Goal: Transaction & Acquisition: Purchase product/service

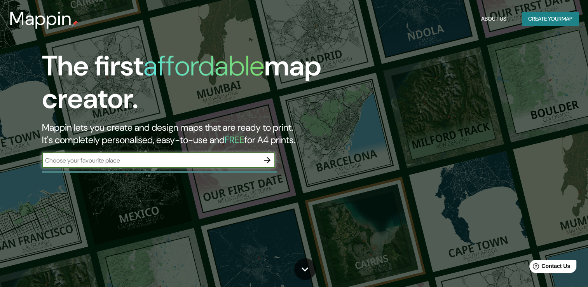
click at [267, 160] on icon "button" at bounding box center [267, 160] width 6 height 6
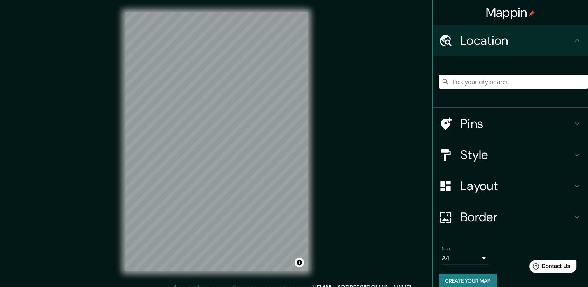
click at [478, 84] on input "Pick your city or area" at bounding box center [513, 82] width 149 height 14
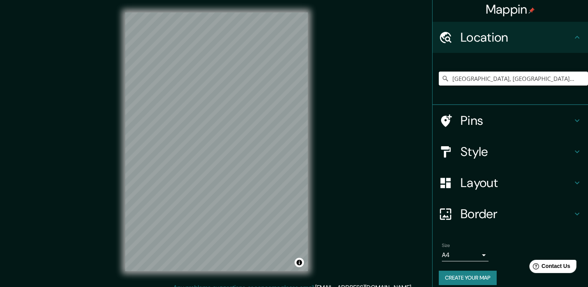
scroll to position [10, 0]
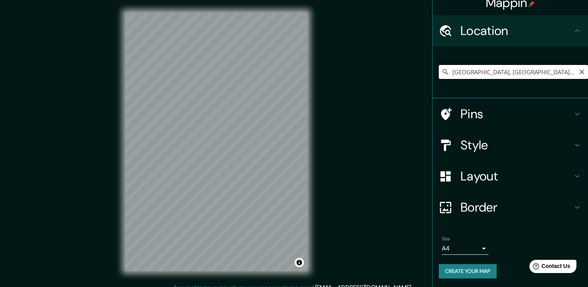
click at [552, 71] on input "[GEOGRAPHIC_DATA], [GEOGRAPHIC_DATA], [GEOGRAPHIC_DATA]" at bounding box center [513, 72] width 149 height 14
drag, startPoint x: 547, startPoint y: 71, endPoint x: 443, endPoint y: 70, distance: 103.8
click at [443, 70] on input "[GEOGRAPHIC_DATA], [GEOGRAPHIC_DATA], [GEOGRAPHIC_DATA]" at bounding box center [513, 72] width 149 height 14
click at [445, 71] on input "[GEOGRAPHIC_DATA], [GEOGRAPHIC_DATA], [GEOGRAPHIC_DATA]" at bounding box center [513, 72] width 149 height 14
paste input "calle [PERSON_NAME] de truchas 80 fresnos"
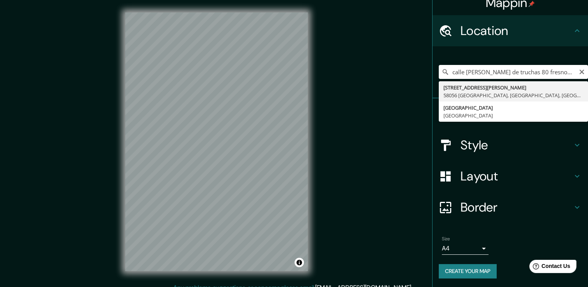
type input "[STREET_ADDRESS][PERSON_NAME]"
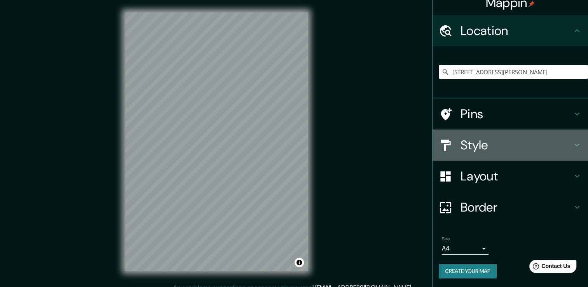
click at [513, 154] on div "Style" at bounding box center [509, 144] width 155 height 31
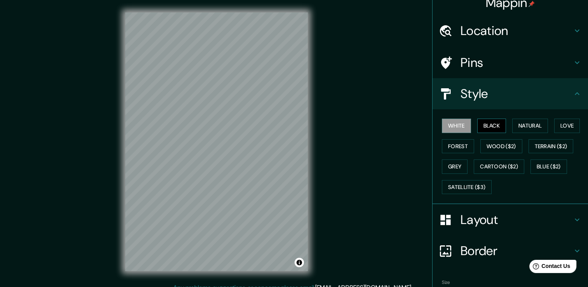
click at [483, 122] on button "Black" at bounding box center [491, 126] width 29 height 14
click at [520, 124] on button "Natural" at bounding box center [530, 126] width 36 height 14
click at [565, 127] on button "Love" at bounding box center [567, 126] width 26 height 14
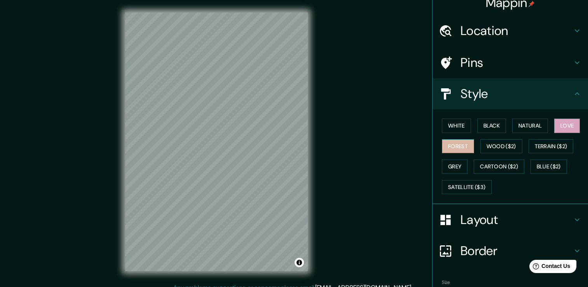
click at [459, 148] on button "Forest" at bounding box center [458, 146] width 32 height 14
click at [500, 147] on button "Wood ($2)" at bounding box center [501, 146] width 42 height 14
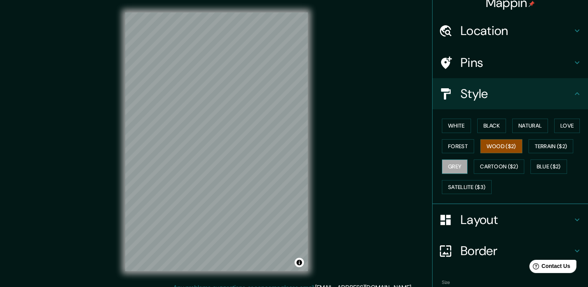
click at [457, 167] on button "Grey" at bounding box center [455, 166] width 26 height 14
click at [462, 148] on button "Forest" at bounding box center [458, 146] width 32 height 14
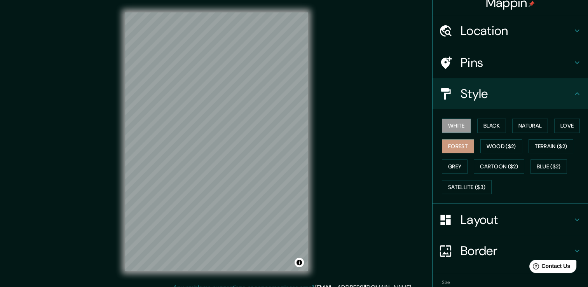
click at [463, 131] on button "White" at bounding box center [456, 126] width 29 height 14
click at [493, 124] on button "Black" at bounding box center [491, 126] width 29 height 14
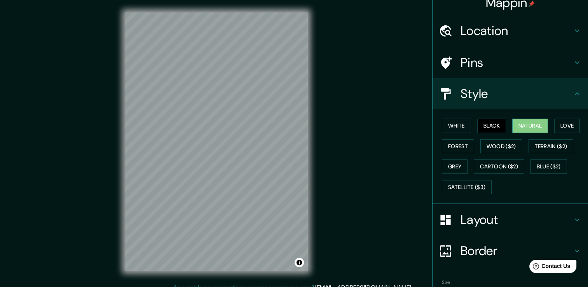
click at [527, 123] on button "Natural" at bounding box center [530, 126] width 36 height 14
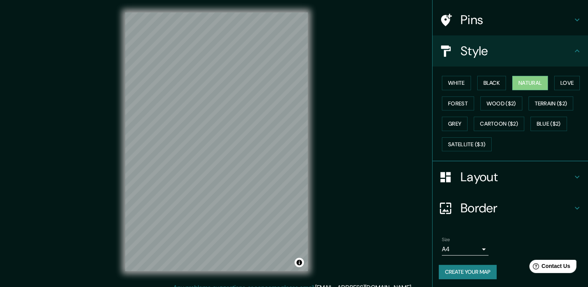
click at [476, 178] on h4 "Layout" at bounding box center [516, 177] width 112 height 16
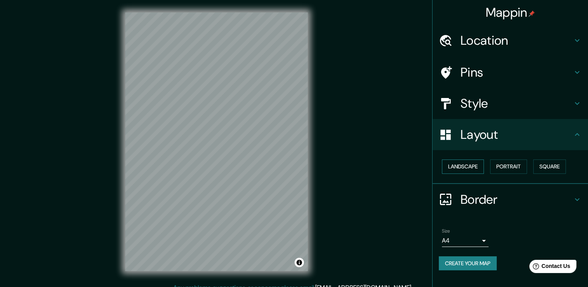
click at [477, 169] on button "Landscape" at bounding box center [463, 166] width 42 height 14
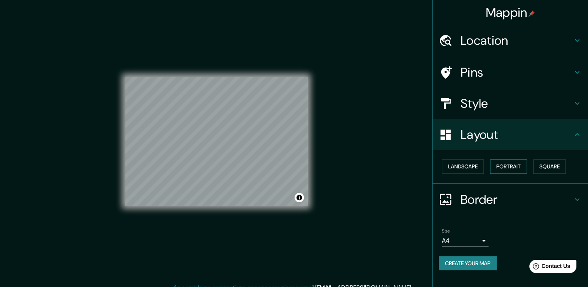
click at [516, 164] on button "Portrait" at bounding box center [508, 166] width 37 height 14
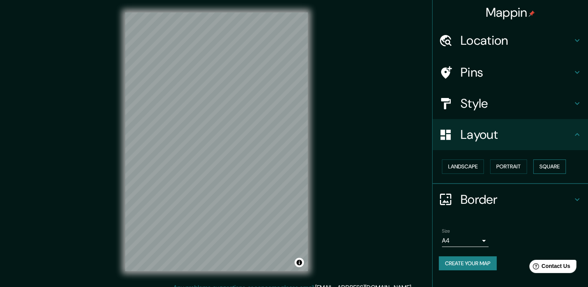
click at [564, 164] on button "Square" at bounding box center [549, 166] width 33 height 14
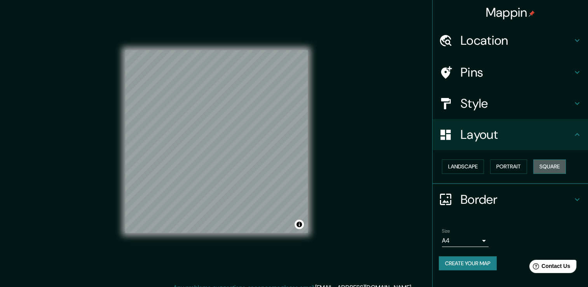
click at [563, 165] on button "Square" at bounding box center [549, 166] width 33 height 14
click at [457, 167] on button "Landscape" at bounding box center [463, 166] width 42 height 14
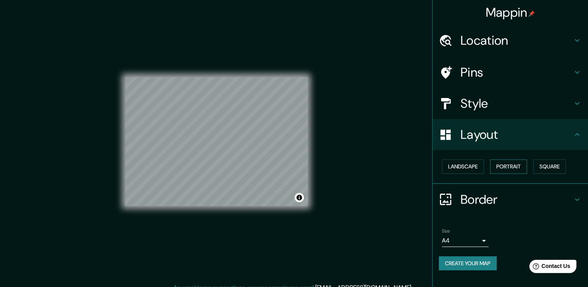
click at [511, 166] on button "Portrait" at bounding box center [508, 166] width 37 height 14
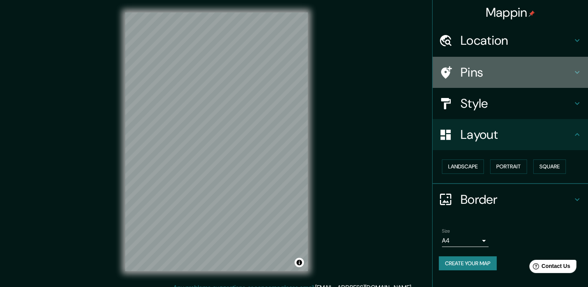
click at [514, 72] on h4 "Pins" at bounding box center [516, 73] width 112 height 16
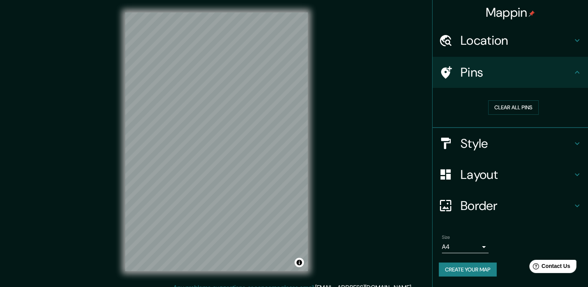
click at [490, 142] on h4 "Style" at bounding box center [516, 144] width 112 height 16
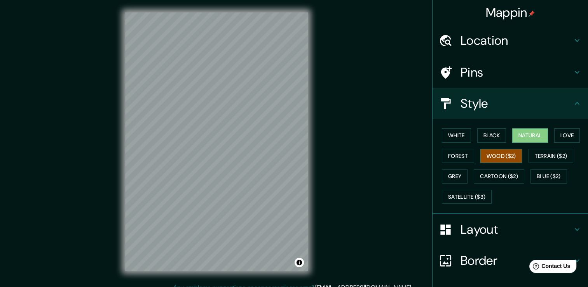
click at [494, 153] on button "Wood ($2)" at bounding box center [501, 156] width 42 height 14
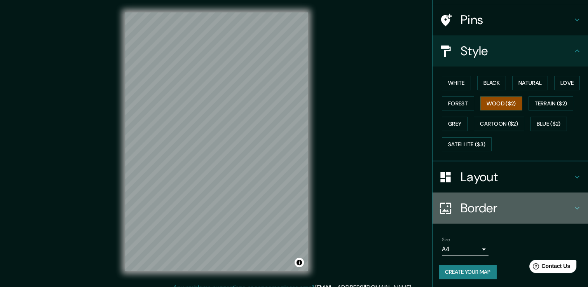
click at [512, 205] on h4 "Border" at bounding box center [516, 208] width 112 height 16
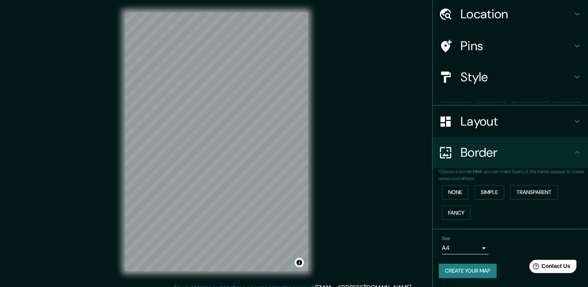
scroll to position [13, 0]
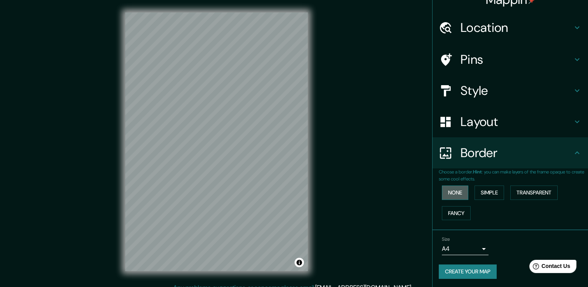
click at [449, 188] on button "None" at bounding box center [455, 192] width 26 height 14
click at [488, 193] on button "Simple" at bounding box center [489, 192] width 30 height 14
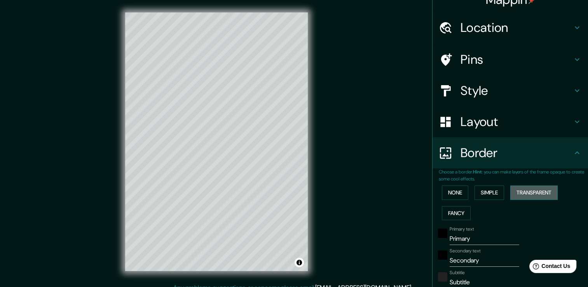
click at [527, 195] on button "Transparent" at bounding box center [533, 192] width 47 height 14
click at [449, 215] on button "Fancy" at bounding box center [456, 213] width 29 height 14
click at [446, 195] on button "None" at bounding box center [455, 192] width 26 height 14
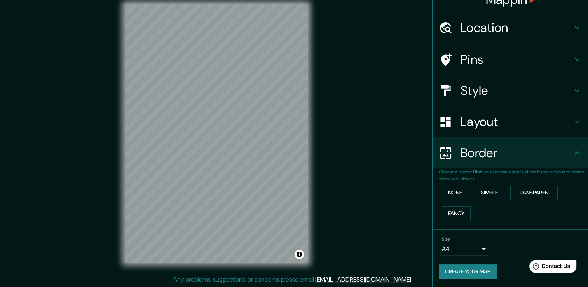
scroll to position [9, 0]
click at [466, 246] on body "Mappin Location [STREET_ADDRESS][PERSON_NAME] Pins Style Layout Border Choose a…" at bounding box center [294, 134] width 588 height 287
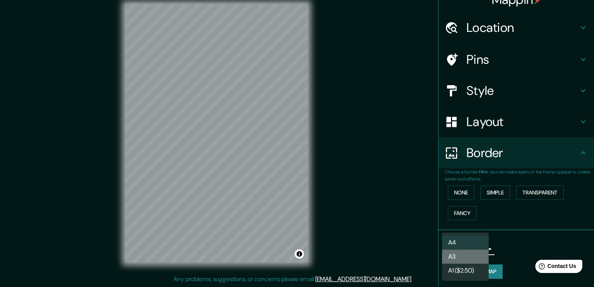
click at [472, 260] on li "A3" at bounding box center [465, 256] width 47 height 14
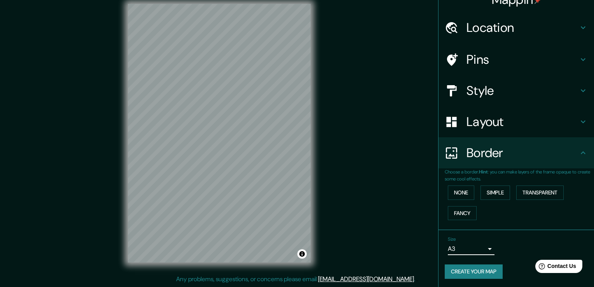
click at [462, 248] on body "Mappin Location [STREET_ADDRESS][PERSON_NAME] Pins Style Layout Border Choose a…" at bounding box center [297, 134] width 594 height 287
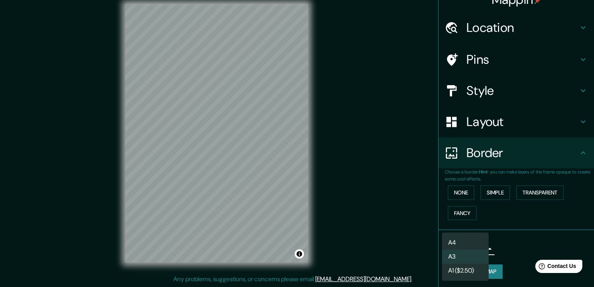
click at [463, 244] on li "A4" at bounding box center [465, 242] width 47 height 14
type input "single"
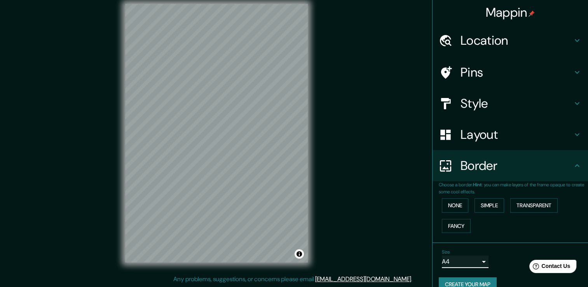
scroll to position [0, 0]
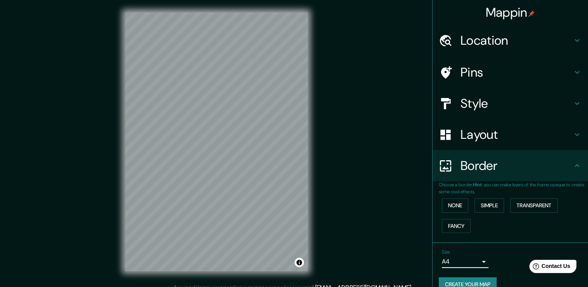
click at [509, 124] on div "Layout" at bounding box center [509, 134] width 155 height 31
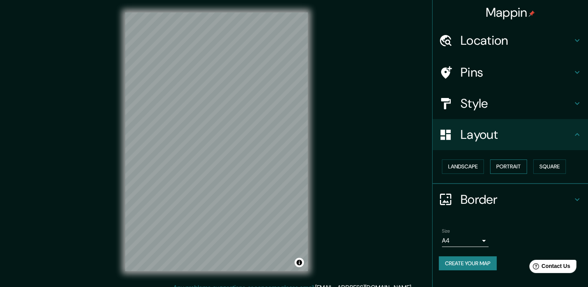
click at [521, 162] on button "Portrait" at bounding box center [508, 166] width 37 height 14
click at [558, 167] on button "Square" at bounding box center [549, 166] width 33 height 14
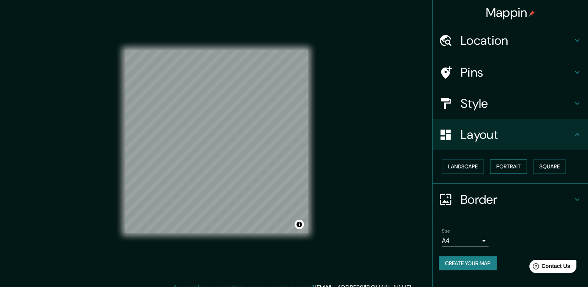
click at [522, 167] on button "Portrait" at bounding box center [508, 166] width 37 height 14
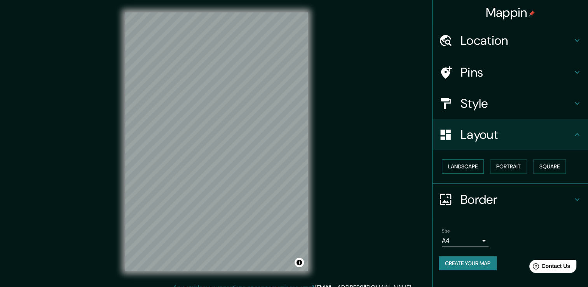
click at [482, 166] on button "Landscape" at bounding box center [463, 166] width 42 height 14
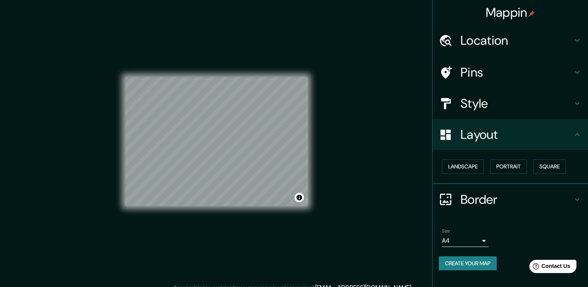
click at [490, 94] on div "Style" at bounding box center [509, 103] width 155 height 31
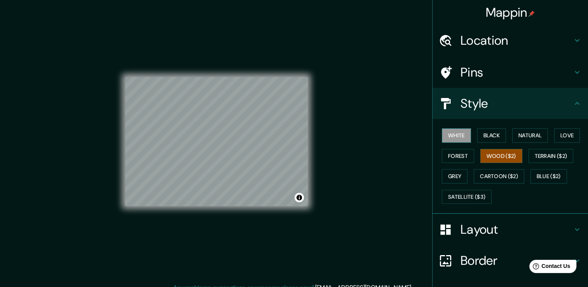
click at [449, 133] on button "White" at bounding box center [456, 135] width 29 height 14
click at [493, 153] on button "Wood ($2)" at bounding box center [501, 156] width 42 height 14
click at [488, 69] on h4 "Pins" at bounding box center [516, 73] width 112 height 16
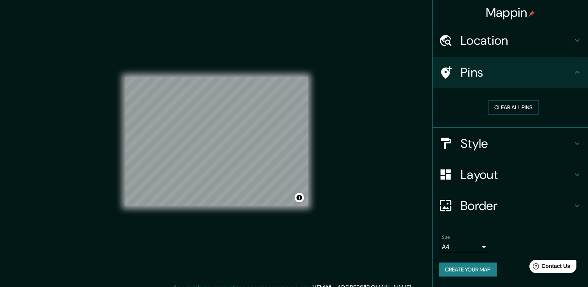
click at [516, 47] on h4 "Location" at bounding box center [516, 41] width 112 height 16
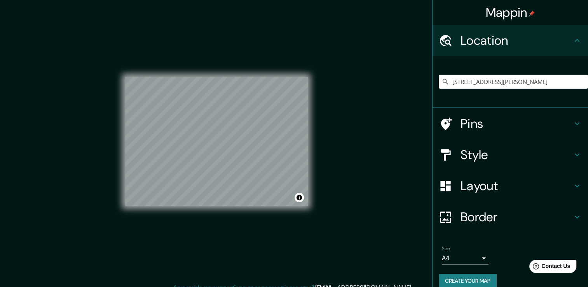
click at [521, 42] on h4 "Location" at bounding box center [516, 41] width 112 height 16
click at [495, 128] on h4 "Pins" at bounding box center [516, 124] width 112 height 16
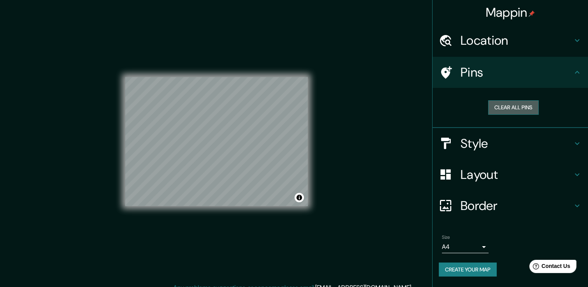
click at [504, 102] on button "Clear all pins" at bounding box center [513, 107] width 51 height 14
click at [520, 109] on button "Clear all pins" at bounding box center [513, 107] width 51 height 14
click at [494, 146] on h4 "Style" at bounding box center [516, 144] width 112 height 16
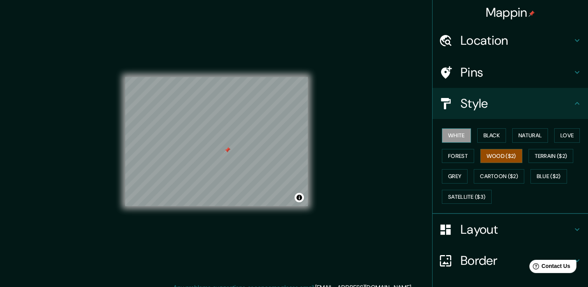
click at [451, 136] on button "White" at bounding box center [456, 135] width 29 height 14
click at [489, 132] on button "Black" at bounding box center [491, 135] width 29 height 14
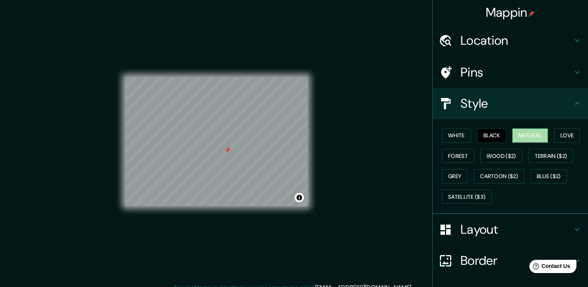
click at [525, 130] on button "Natural" at bounding box center [530, 135] width 36 height 14
click at [574, 138] on button "Love" at bounding box center [567, 135] width 26 height 14
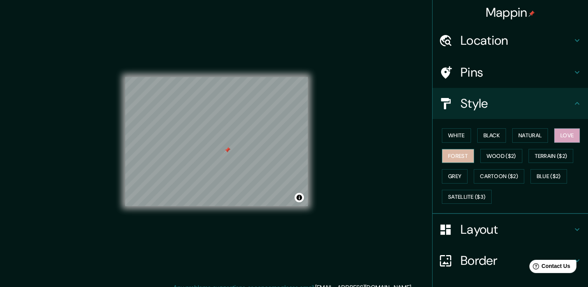
click at [461, 155] on button "Forest" at bounding box center [458, 156] width 32 height 14
click at [558, 134] on button "Love" at bounding box center [567, 135] width 26 height 14
click at [534, 140] on button "Natural" at bounding box center [530, 135] width 36 height 14
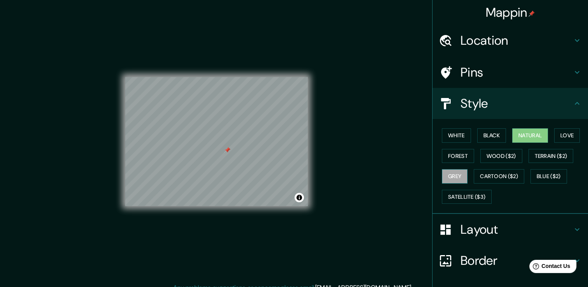
click at [442, 177] on button "Grey" at bounding box center [455, 176] width 26 height 14
click at [495, 131] on button "Black" at bounding box center [491, 135] width 29 height 14
click at [527, 135] on button "Natural" at bounding box center [530, 135] width 36 height 14
click at [449, 176] on button "Grey" at bounding box center [455, 176] width 26 height 14
click at [518, 135] on button "Natural" at bounding box center [530, 135] width 36 height 14
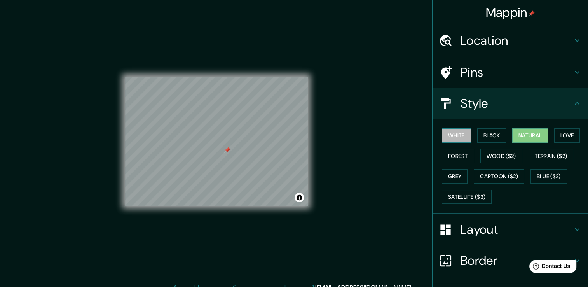
click at [452, 138] on button "White" at bounding box center [456, 135] width 29 height 14
click at [534, 133] on button "Natural" at bounding box center [530, 135] width 36 height 14
click at [448, 138] on button "White" at bounding box center [456, 135] width 29 height 14
click at [528, 136] on button "Natural" at bounding box center [530, 135] width 36 height 14
click at [461, 140] on button "White" at bounding box center [456, 135] width 29 height 14
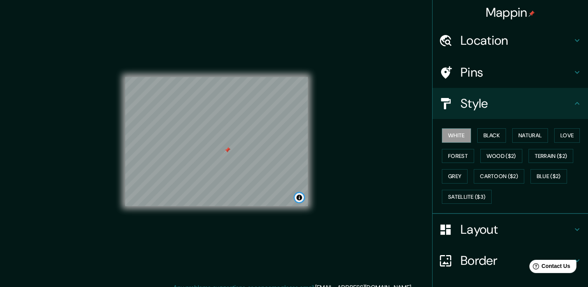
click at [302, 198] on button "Toggle attribution" at bounding box center [299, 197] width 9 height 9
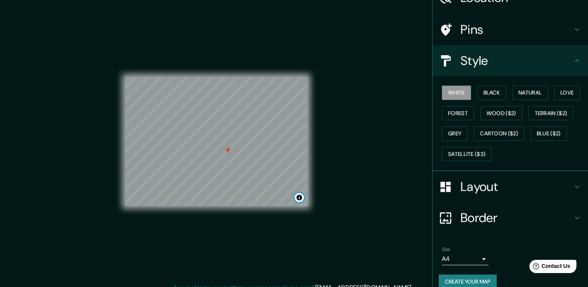
scroll to position [52, 0]
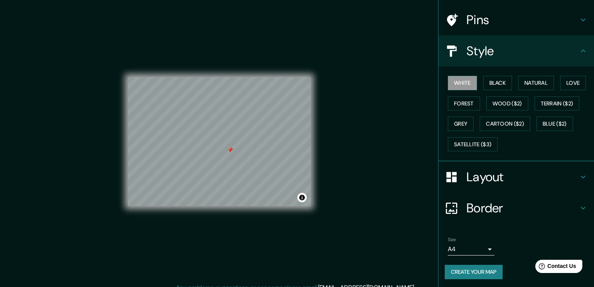
click at [470, 244] on body "Mappin Location [STREET_ADDRESS][PERSON_NAME] Pins Style White Black Natural Lo…" at bounding box center [297, 143] width 594 height 287
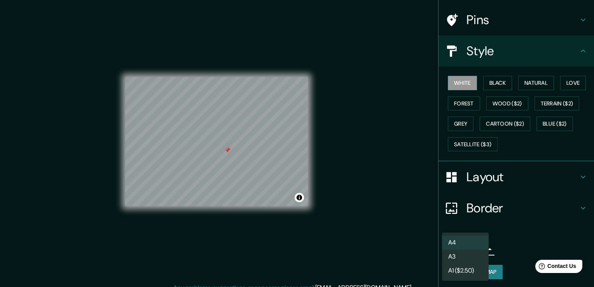
click at [473, 242] on li "A4" at bounding box center [465, 242] width 47 height 14
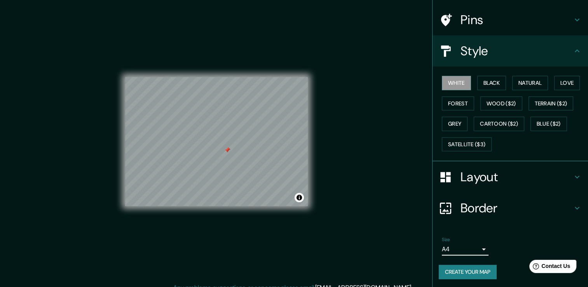
click at [479, 276] on button "Create your map" at bounding box center [468, 272] width 58 height 14
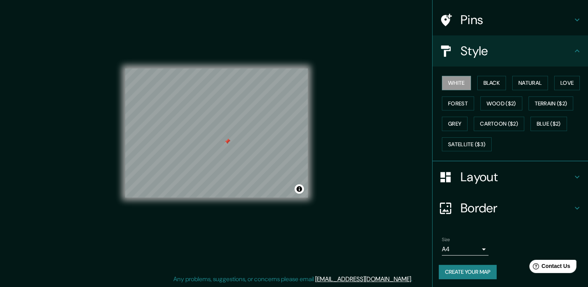
click at [462, 272] on button "Create your map" at bounding box center [468, 272] width 58 height 14
drag, startPoint x: 310, startPoint y: 147, endPoint x: 485, endPoint y: 209, distance: 186.0
click at [485, 209] on h4 "Border" at bounding box center [516, 208] width 112 height 16
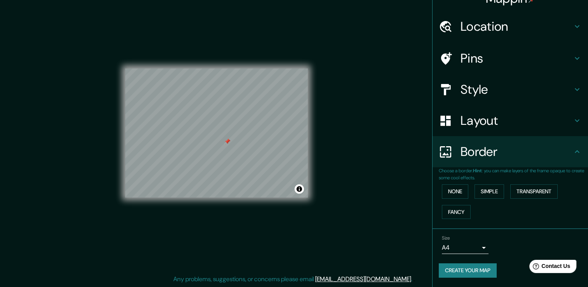
scroll to position [13, 0]
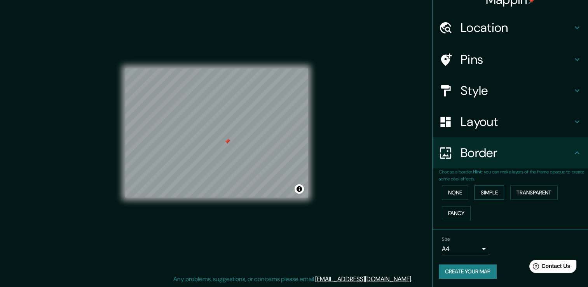
click at [493, 189] on button "Simple" at bounding box center [489, 192] width 30 height 14
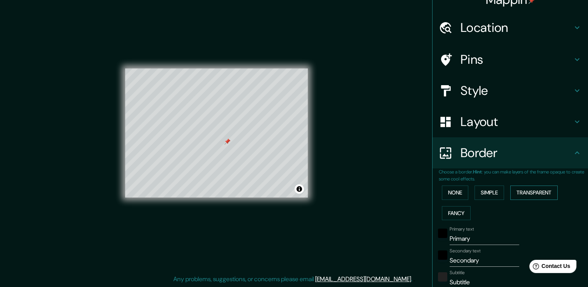
click at [542, 192] on button "Transparent" at bounding box center [533, 192] width 47 height 14
click at [454, 214] on button "Fancy" at bounding box center [456, 213] width 29 height 14
click at [457, 192] on button "None" at bounding box center [455, 192] width 26 height 14
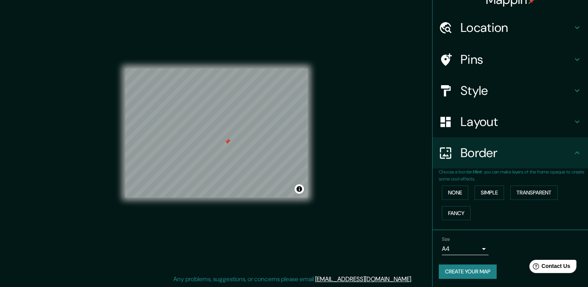
drag, startPoint x: 476, startPoint y: 270, endPoint x: 457, endPoint y: 279, distance: 21.9
click at [457, 279] on div "Size A4 single Create your map" at bounding box center [510, 259] width 143 height 52
click at [457, 273] on button "Create your map" at bounding box center [468, 271] width 58 height 14
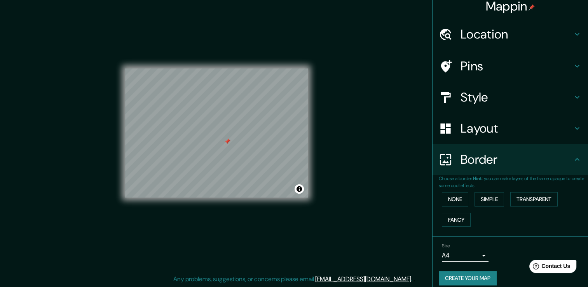
scroll to position [0, 0]
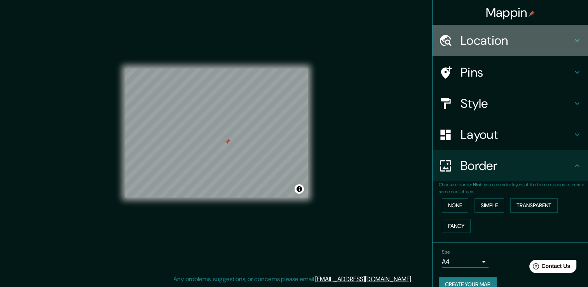
click at [506, 38] on h4 "Location" at bounding box center [516, 41] width 112 height 16
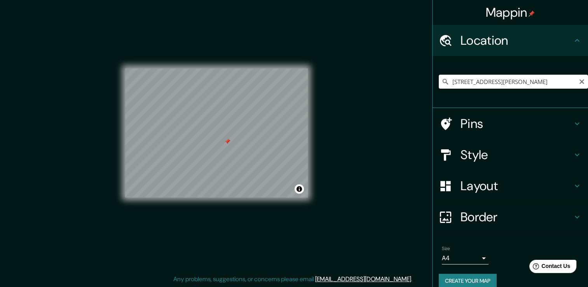
click at [496, 84] on input "[STREET_ADDRESS][PERSON_NAME]" at bounding box center [513, 82] width 149 height 14
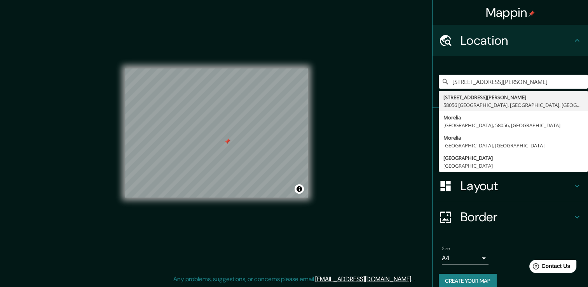
click at [387, 132] on div "Mappin Location [STREET_ADDRESS][PERSON_NAME] [STREET_ADDRESS][PERSON_NAME] [GE…" at bounding box center [294, 138] width 588 height 295
